Goal: Task Accomplishment & Management: Use online tool/utility

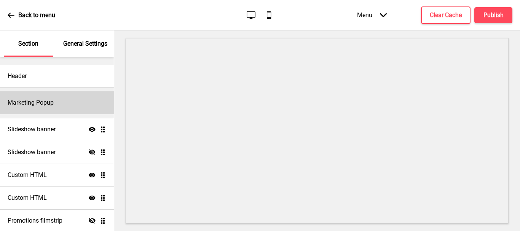
click at [57, 100] on div "Marketing Popup" at bounding box center [57, 102] width 114 height 23
select select "50"
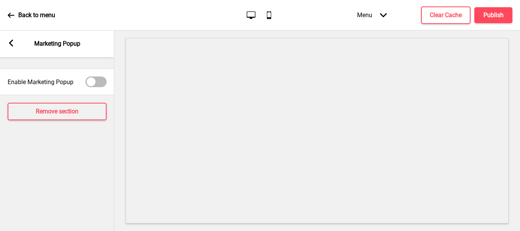
click at [9, 39] on div "Arrow left Marketing Popup" at bounding box center [57, 43] width 114 height 27
click at [12, 43] on rect at bounding box center [11, 43] width 7 height 7
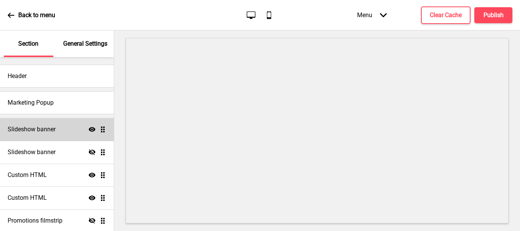
click at [56, 136] on div "Slideshow banner Show Drag" at bounding box center [57, 129] width 114 height 23
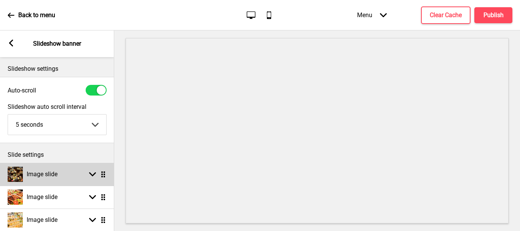
click at [62, 177] on div "Image slide Arrow down Drag" at bounding box center [57, 174] width 114 height 23
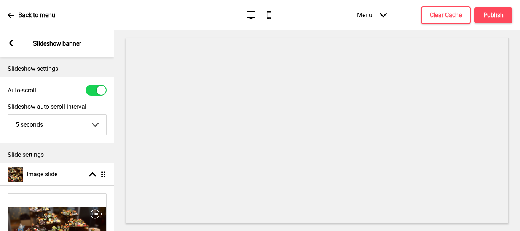
click at [9, 41] on rect at bounding box center [11, 43] width 7 height 7
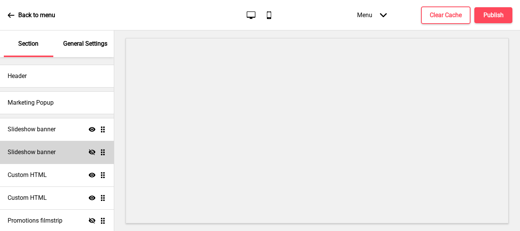
click at [42, 151] on h4 "Slideshow banner" at bounding box center [32, 152] width 48 height 8
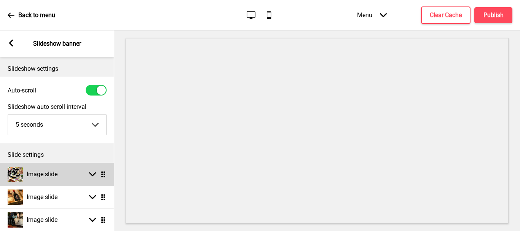
click at [48, 174] on h4 "Image slide" at bounding box center [42, 174] width 31 height 8
select select "right"
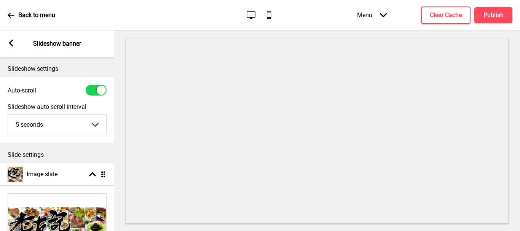
click at [10, 42] on icon at bounding box center [11, 43] width 4 height 7
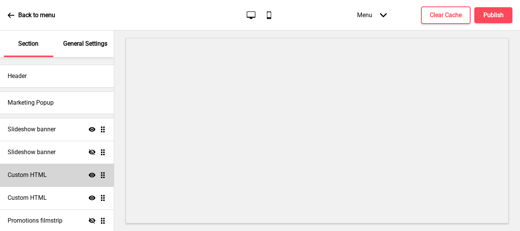
click at [52, 179] on div "Custom HTML Show Drag" at bounding box center [57, 175] width 114 height 23
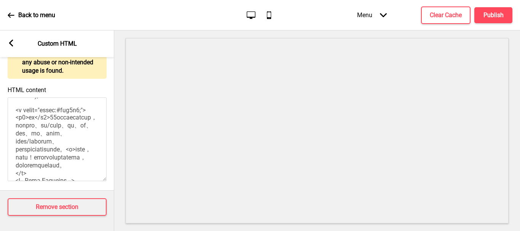
scroll to position [76, 0]
